Goal: Find specific page/section: Find specific page/section

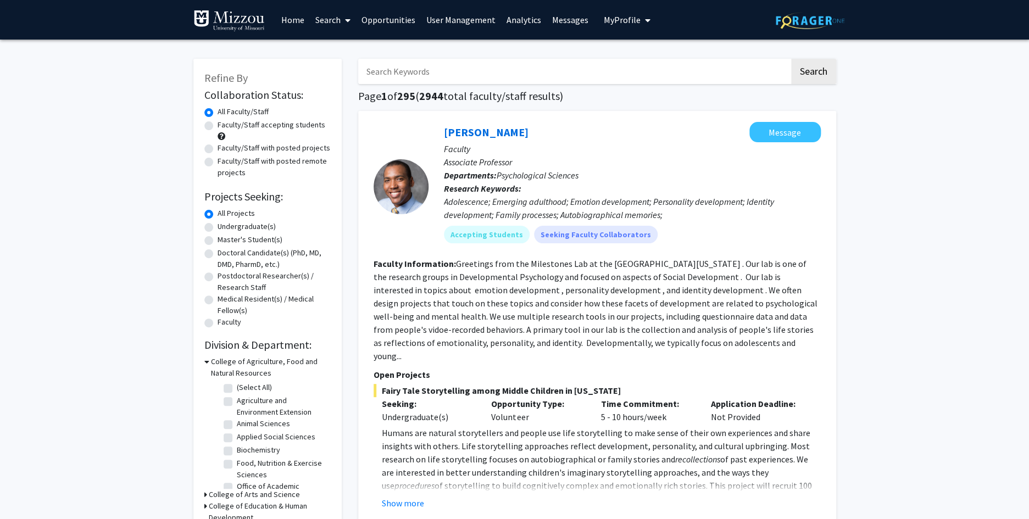
click at [326, 18] on link "Search" at bounding box center [333, 20] width 46 height 38
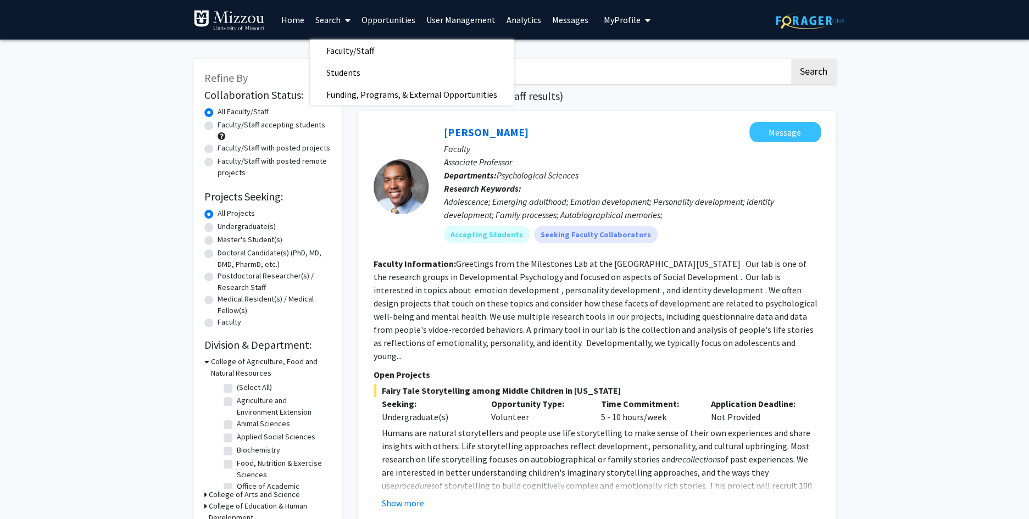
click at [335, 49] on span "Faculty/Staff" at bounding box center [350, 51] width 81 height 22
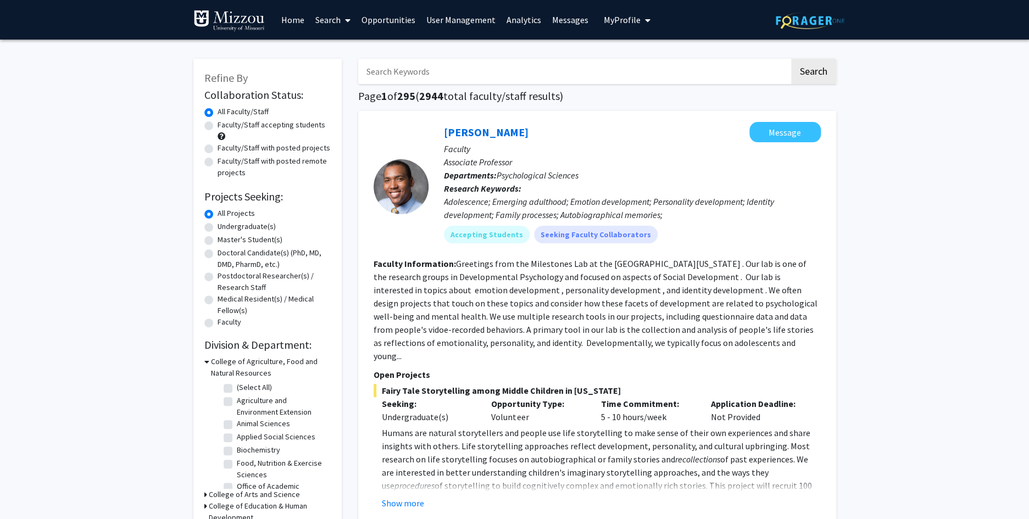
click at [422, 71] on input "Search Keywords" at bounding box center [573, 71] width 431 height 25
type input "german history"
click at [791, 59] on button "Search" at bounding box center [813, 71] width 45 height 25
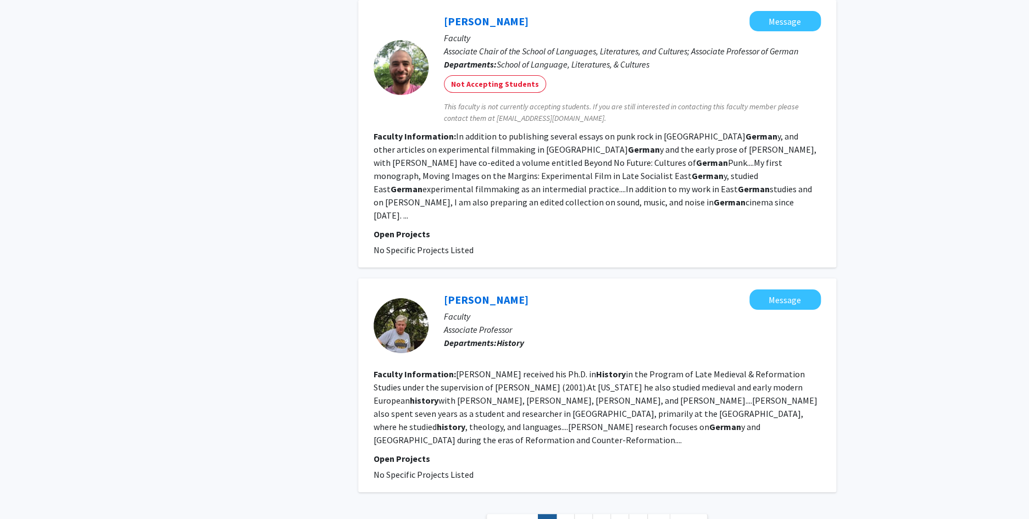
scroll to position [1897, 0]
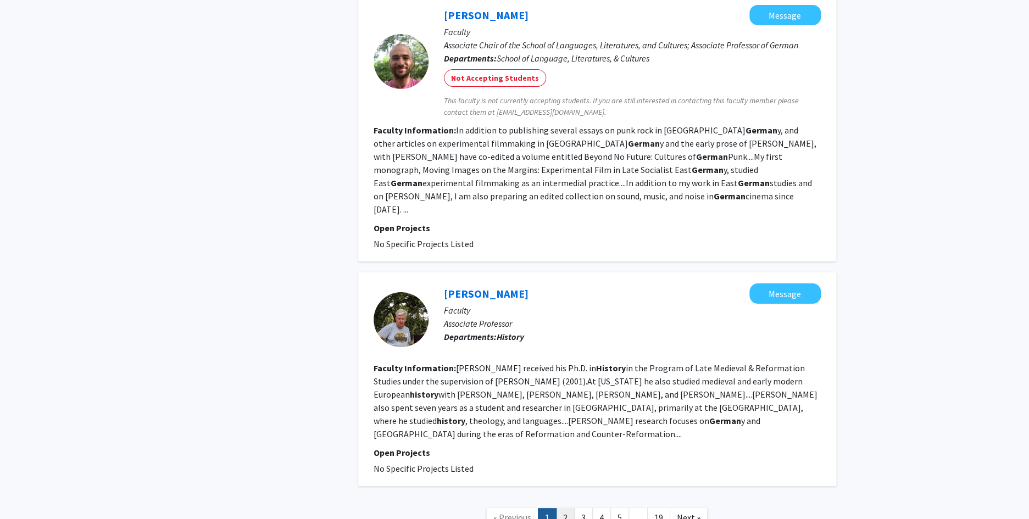
click at [565, 508] on link "2" at bounding box center [565, 517] width 19 height 19
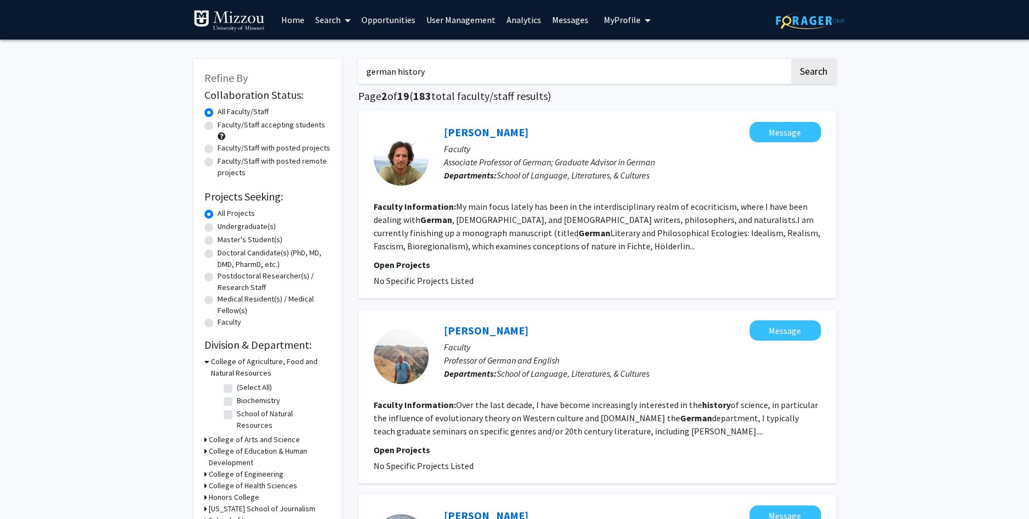
click at [329, 20] on link "Search" at bounding box center [333, 20] width 46 height 38
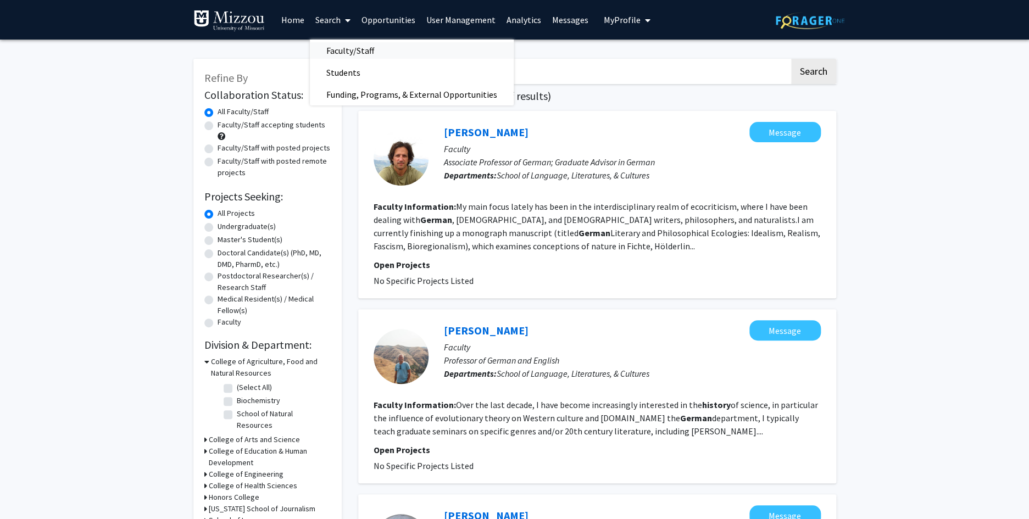
click at [332, 45] on span "Faculty/Staff" at bounding box center [350, 51] width 81 height 22
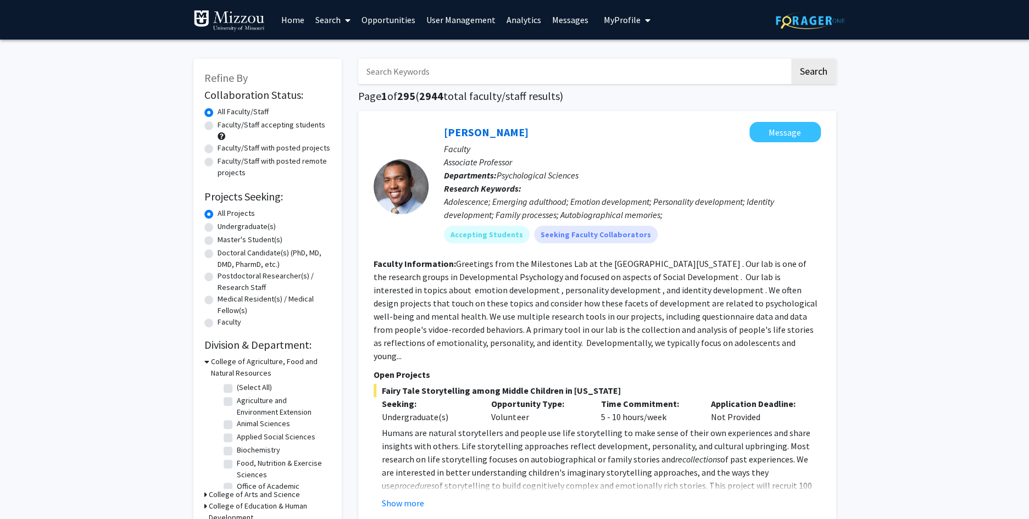
drag, startPoint x: 416, startPoint y: 76, endPoint x: 159, endPoint y: 66, distance: 257.9
click at [358, 66] on input "Search Keywords" at bounding box center [573, 71] width 431 height 25
click at [791, 59] on button "Search" at bounding box center [813, 71] width 45 height 25
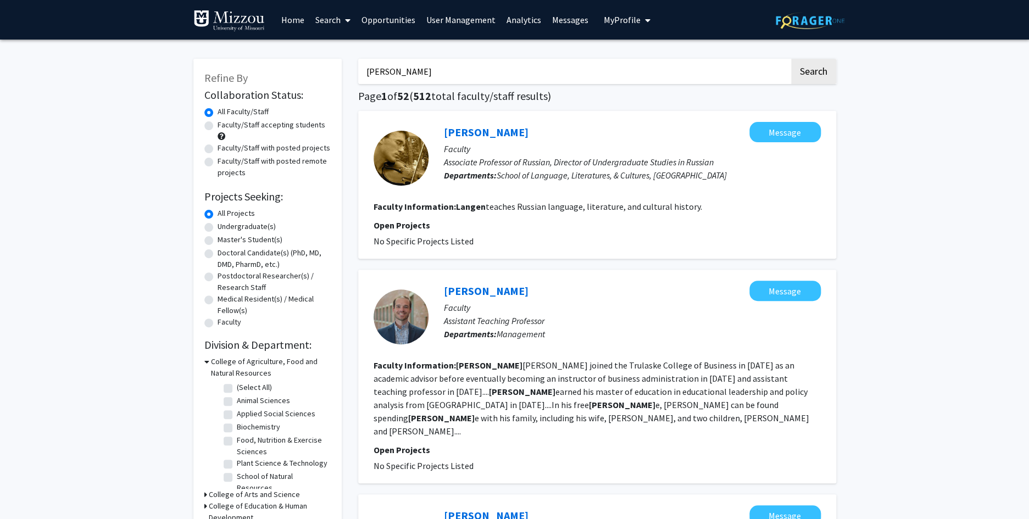
drag, startPoint x: 286, startPoint y: 59, endPoint x: 91, endPoint y: 42, distance: 195.8
click at [358, 59] on input "[PERSON_NAME]" at bounding box center [573, 71] width 431 height 25
type input "soren"
click at [791, 59] on button "Search" at bounding box center [813, 71] width 45 height 25
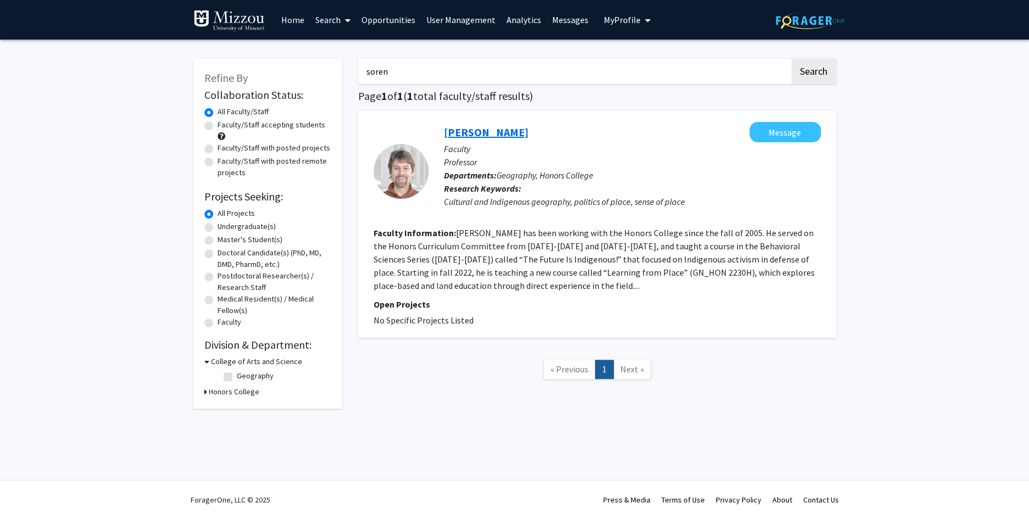
click at [477, 134] on link "[PERSON_NAME]" at bounding box center [486, 132] width 85 height 14
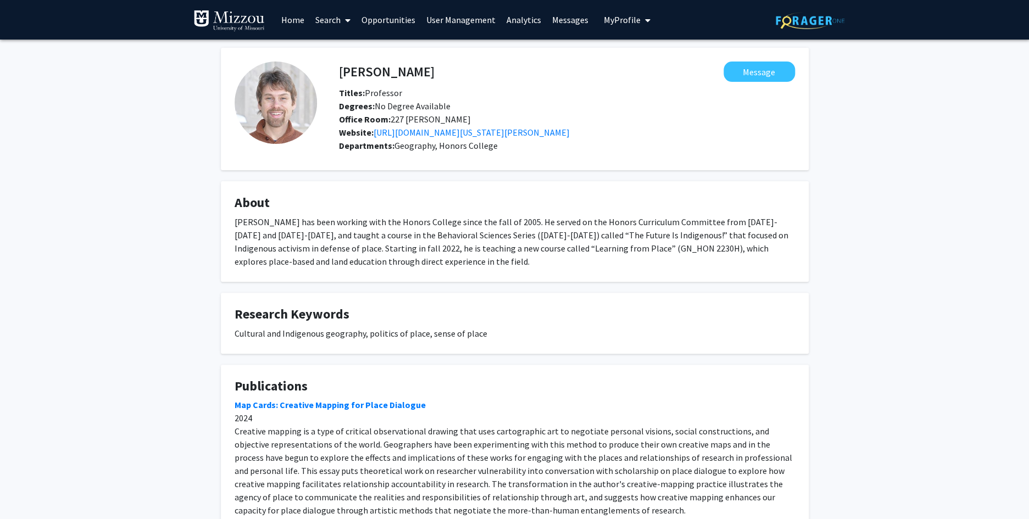
click at [332, 21] on link "Search" at bounding box center [333, 20] width 46 height 38
click at [338, 47] on span "Faculty/Staff" at bounding box center [350, 51] width 81 height 22
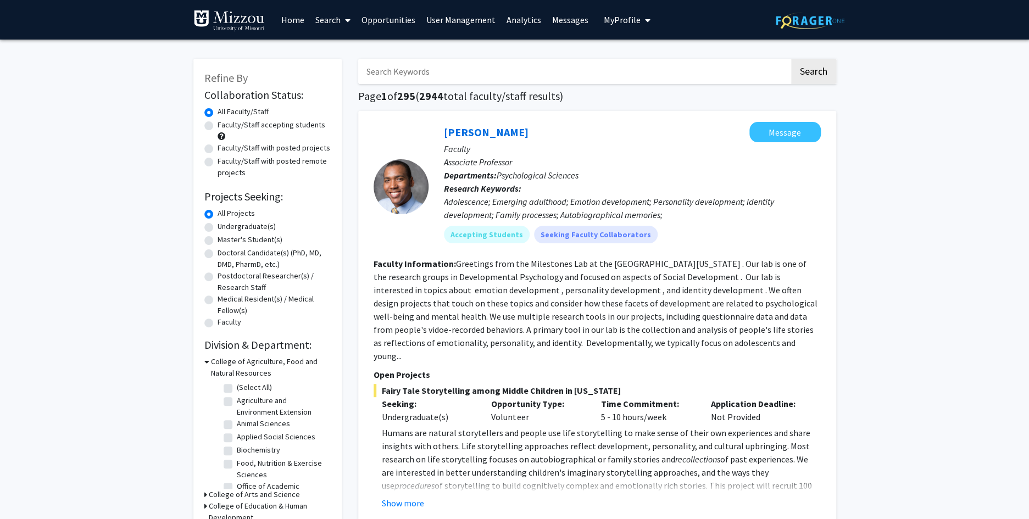
click at [401, 78] on input "Search Keywords" at bounding box center [573, 71] width 431 height 25
type input "[PERSON_NAME]"
click at [791, 59] on button "Search" at bounding box center [813, 71] width 45 height 25
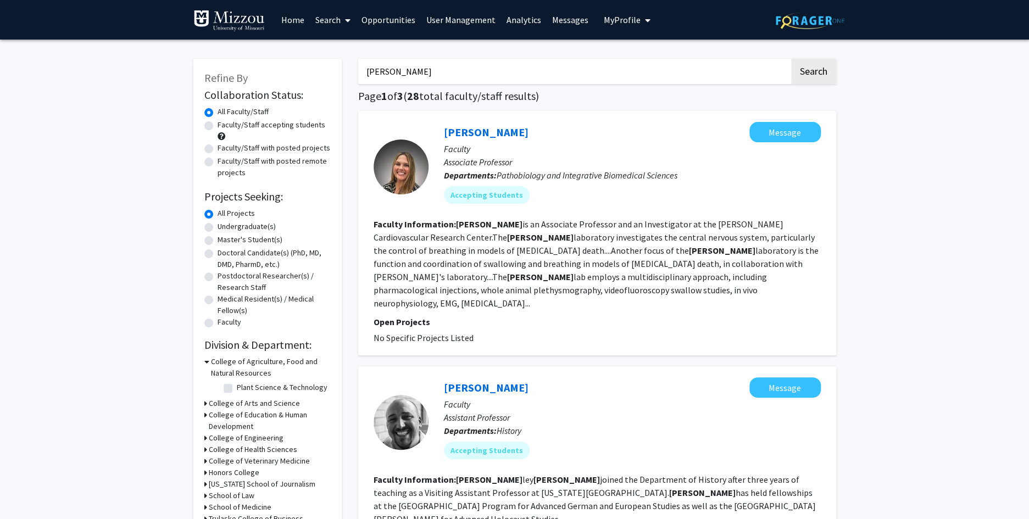
click at [332, 19] on link "Search" at bounding box center [333, 20] width 46 height 38
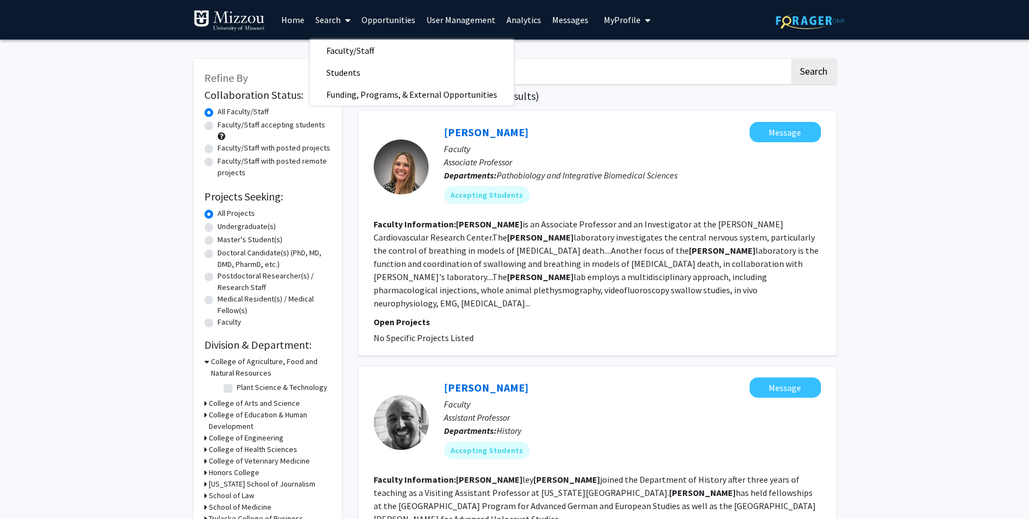
click at [332, 47] on span "Faculty/Staff" at bounding box center [350, 51] width 81 height 22
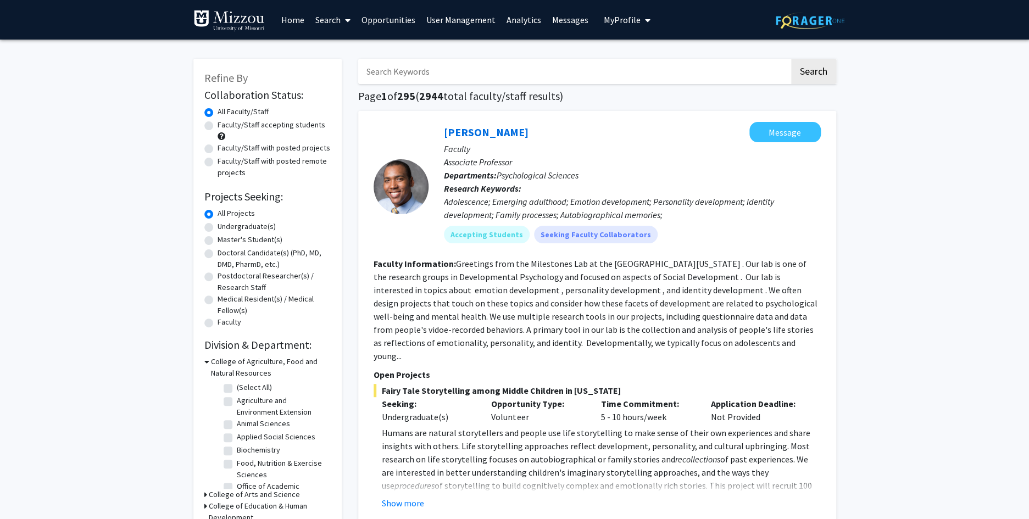
click at [392, 73] on input "Search Keywords" at bounding box center [573, 71] width 431 height 25
type input "verniz"
click at [791, 59] on button "Search" at bounding box center [813, 71] width 45 height 25
